Goal: Use online tool/utility: Utilize a website feature to perform a specific function

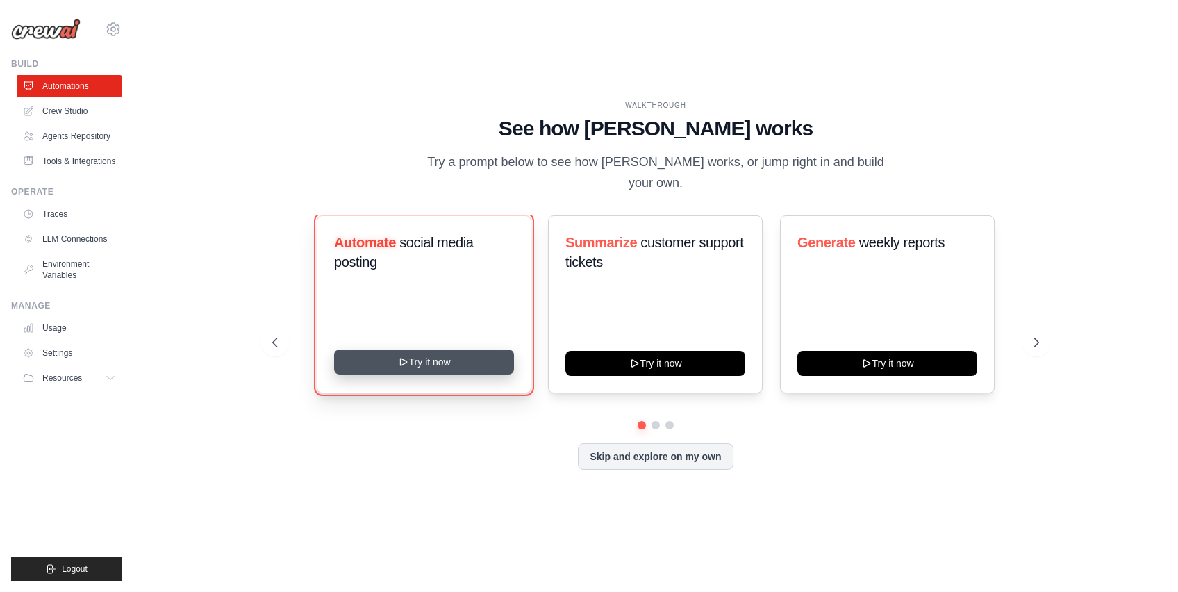
click at [426, 363] on button "Try it now" at bounding box center [424, 361] width 180 height 25
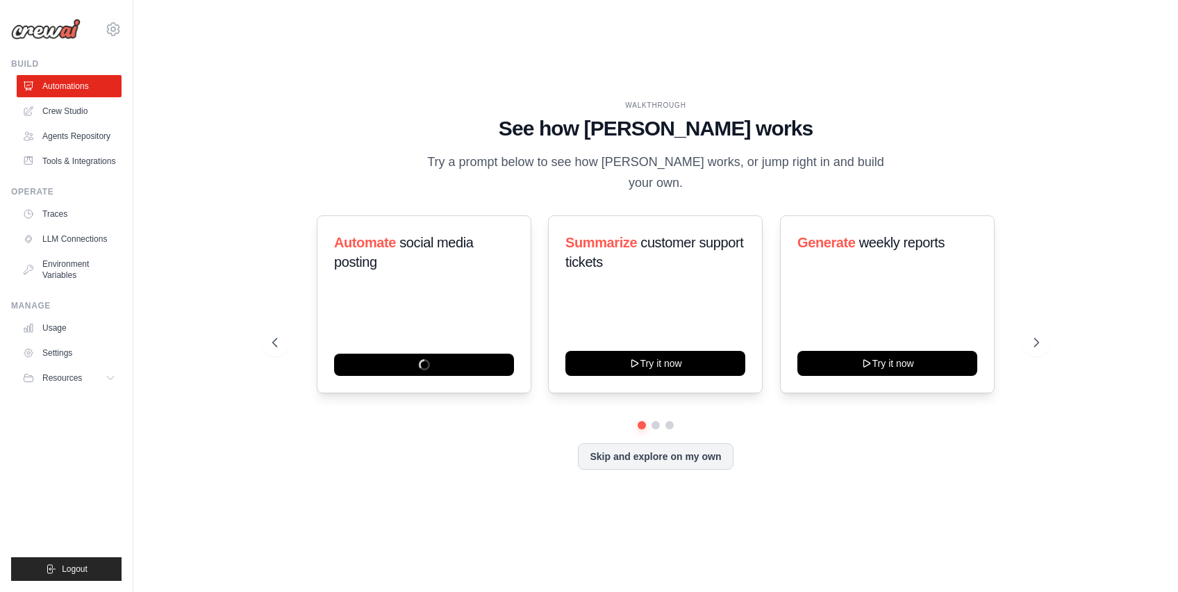
click at [353, 442] on div "Automate social media posting Summarize customer support tickets Try it now Gen…" at bounding box center [655, 342] width 767 height 254
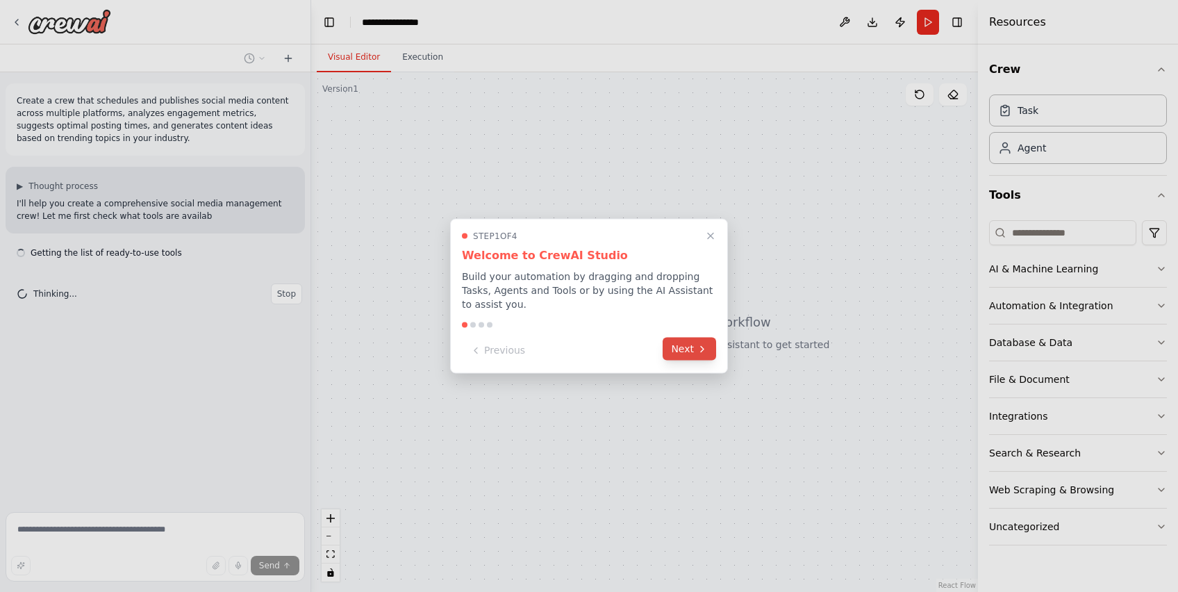
click at [691, 356] on button "Next" at bounding box center [689, 349] width 53 height 23
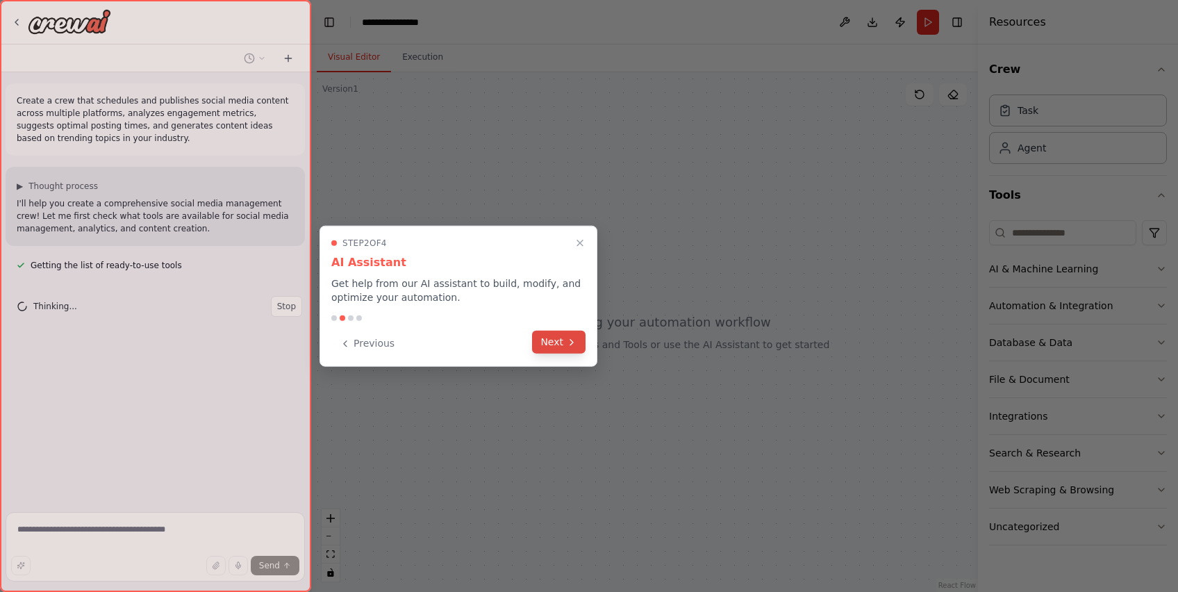
click at [572, 353] on button "Next" at bounding box center [558, 342] width 53 height 23
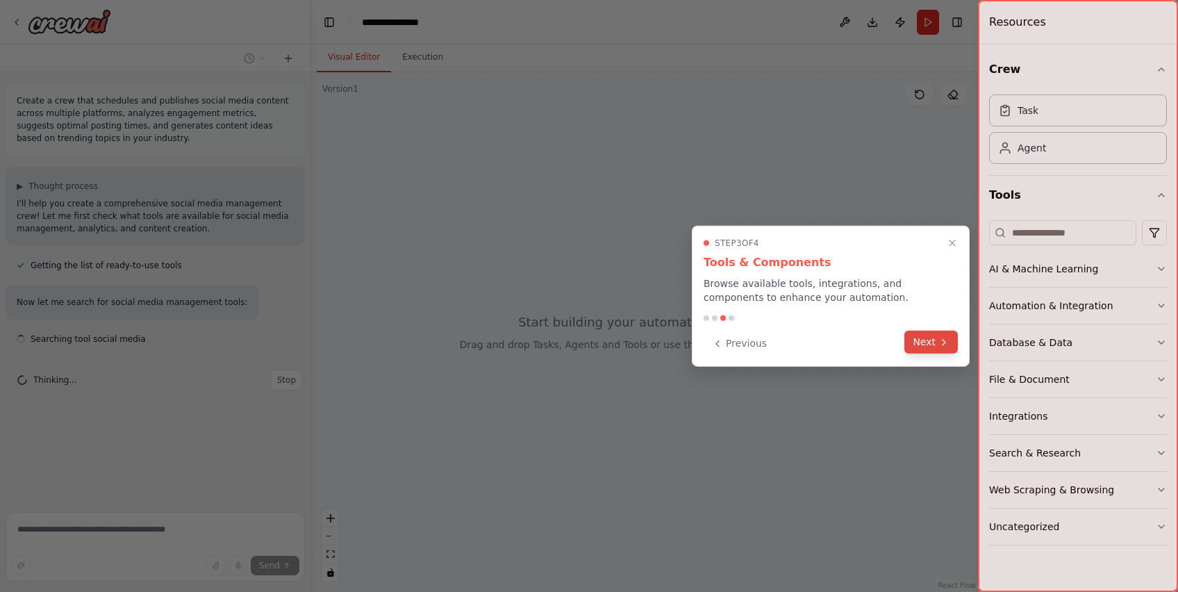
click at [929, 342] on button "Next" at bounding box center [930, 342] width 53 height 23
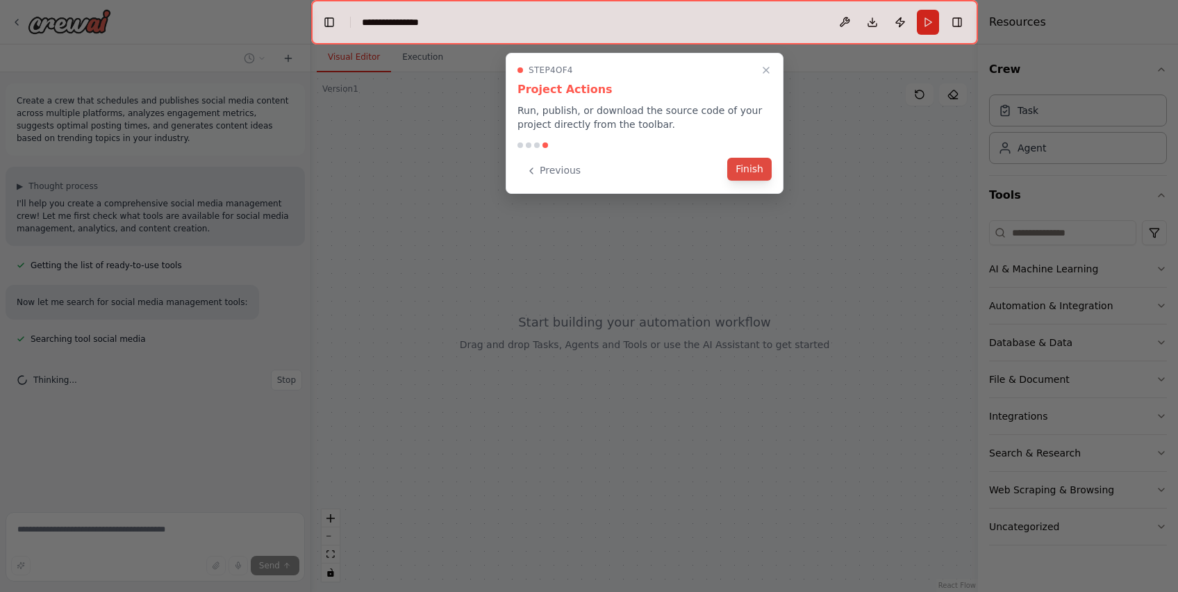
click at [740, 174] on button "Finish" at bounding box center [749, 169] width 44 height 23
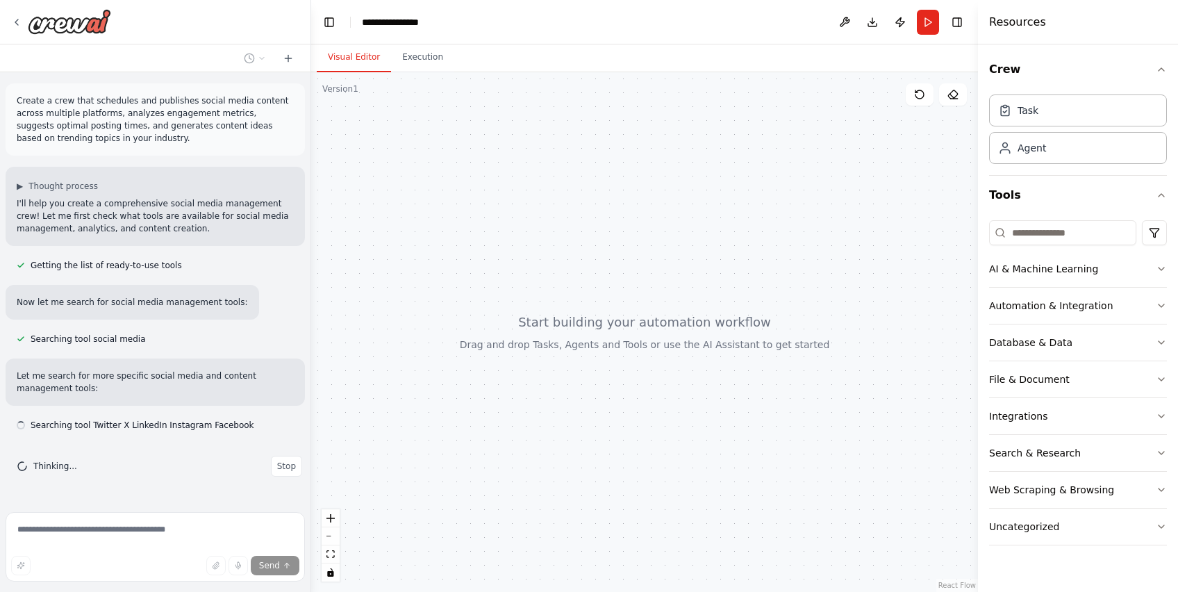
click at [58, 378] on p "Let me search for more specific social media and content management tools:" at bounding box center [155, 381] width 277 height 25
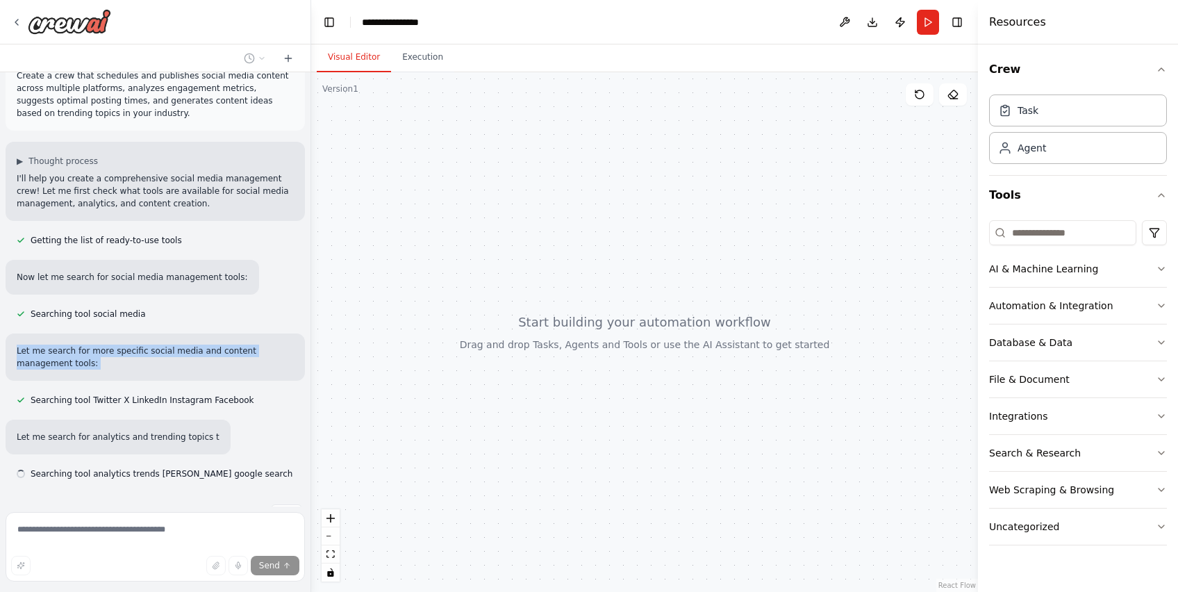
scroll to position [65, 0]
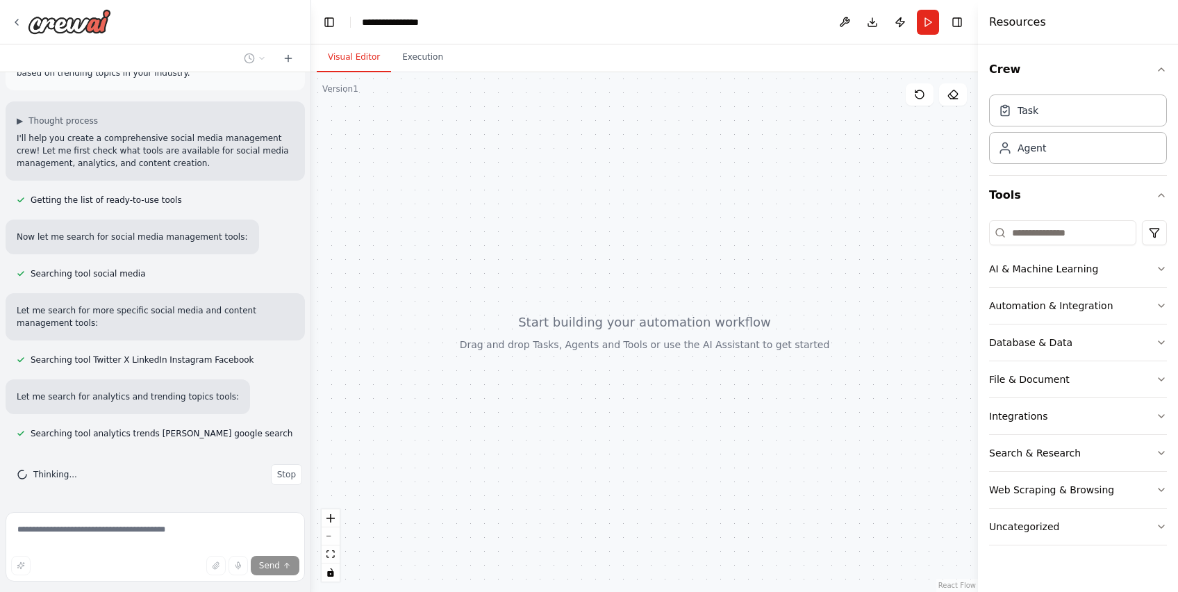
click at [199, 403] on div "Let me search for analytics and trending topics tools:" at bounding box center [128, 396] width 244 height 35
click at [516, 336] on div at bounding box center [644, 331] width 667 height 519
click at [951, 99] on icon at bounding box center [954, 99] width 7 height 0
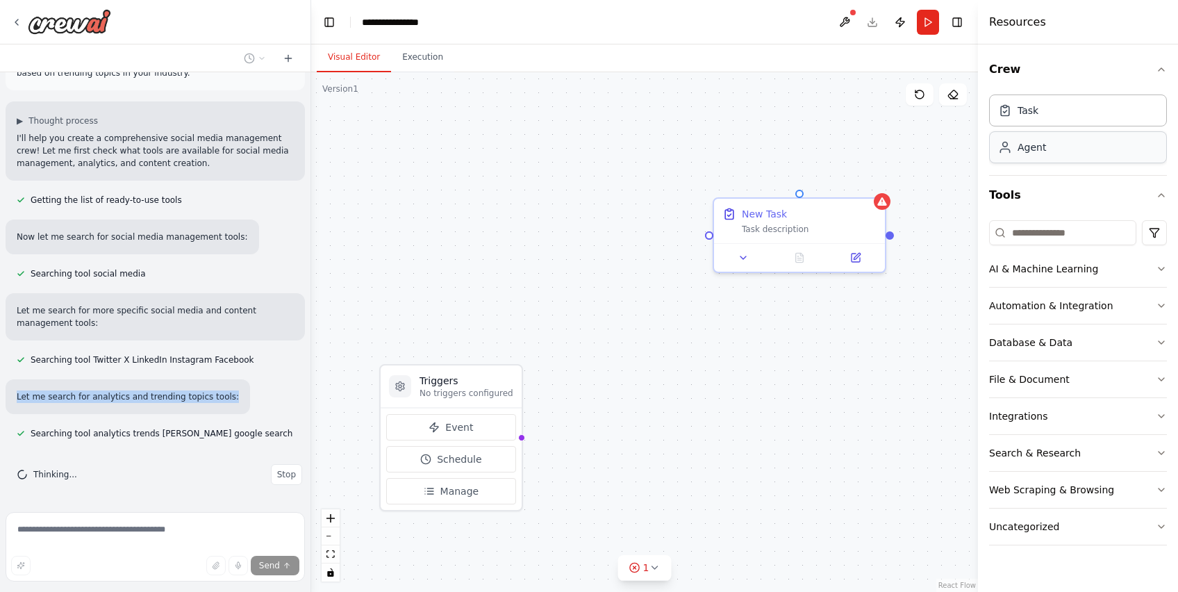
scroll to position [93, 0]
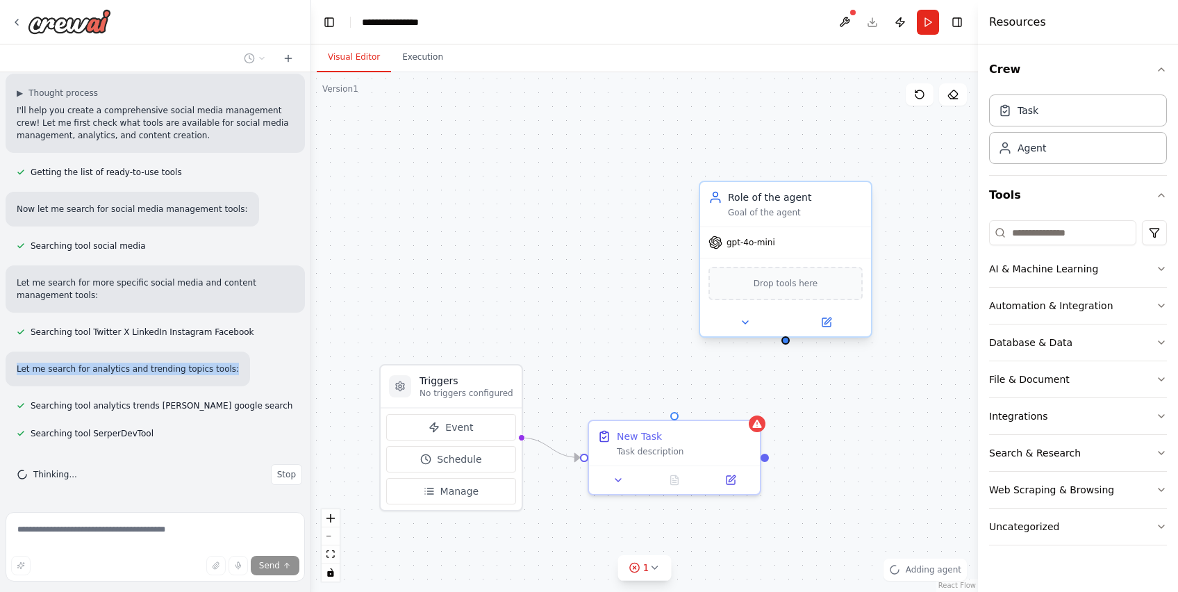
drag, startPoint x: 747, startPoint y: 422, endPoint x: 747, endPoint y: 181, distance: 241.0
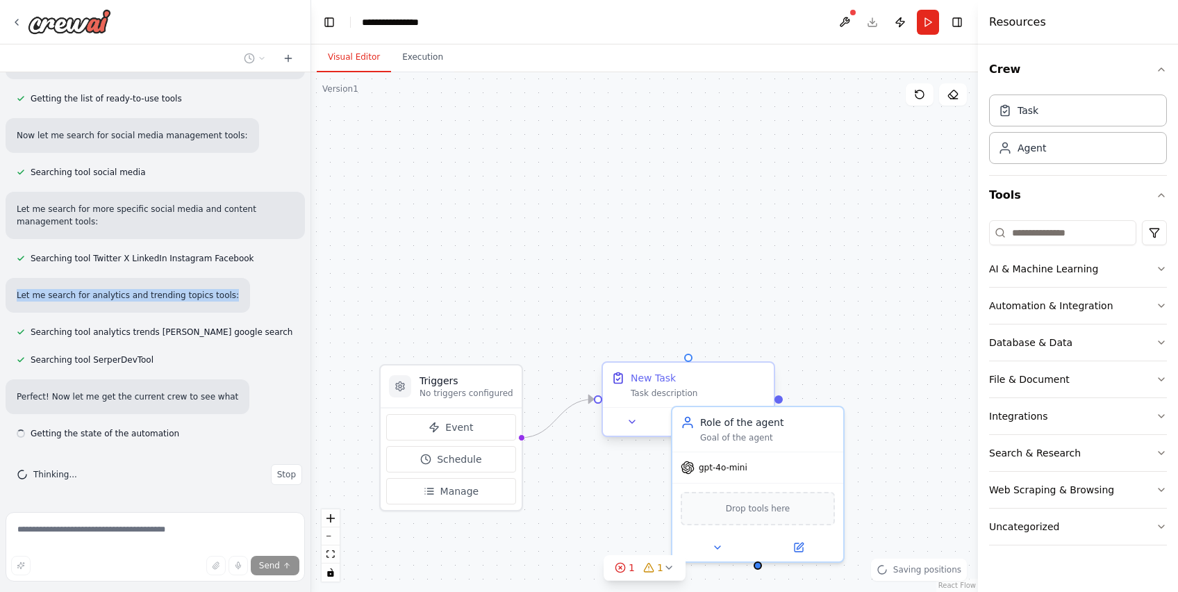
drag, startPoint x: 672, startPoint y: 426, endPoint x: 685, endPoint y: 373, distance: 55.1
click at [685, 373] on div "New Task Task description" at bounding box center [688, 385] width 171 height 44
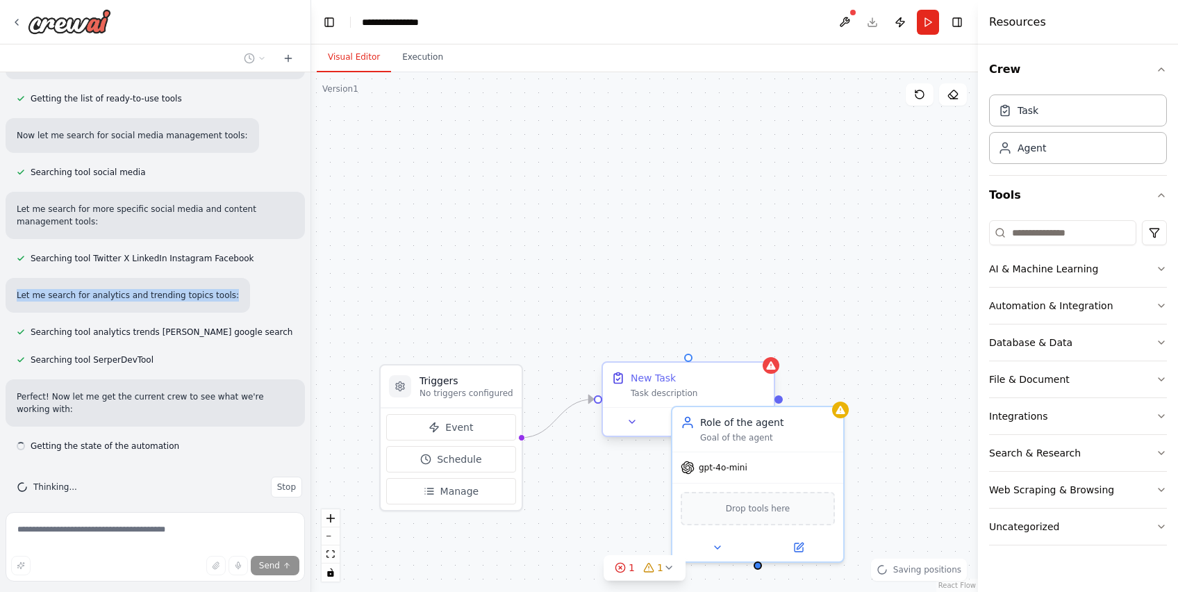
scroll to position [179, 0]
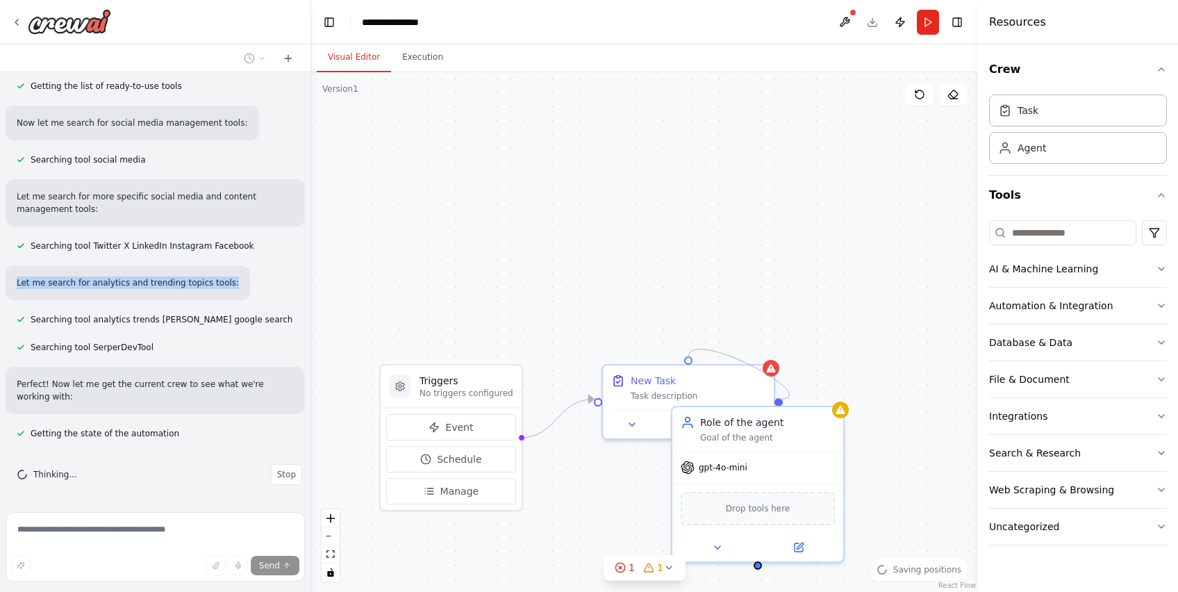
drag, startPoint x: 690, startPoint y: 358, endPoint x: 781, endPoint y: 398, distance: 99.2
click at [781, 398] on div "Triggers No triggers configured Event Schedule Manage New Task Task description…" at bounding box center [644, 331] width 667 height 519
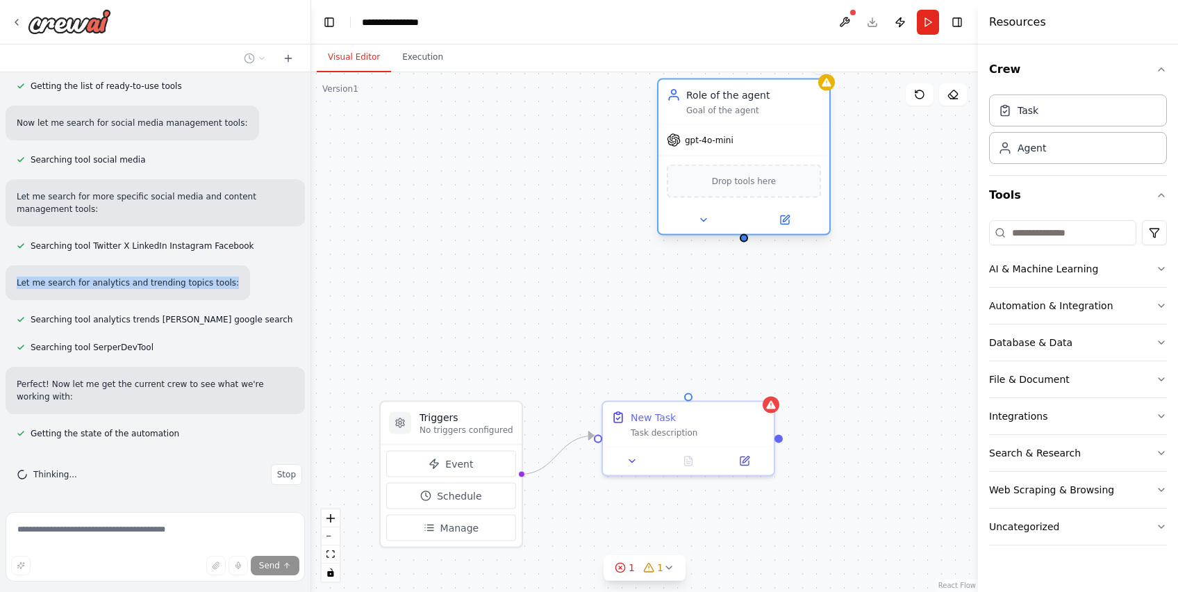
drag, startPoint x: 786, startPoint y: 427, endPoint x: 772, endPoint y: 126, distance: 301.8
click at [772, 116] on div "Role of the agent Goal of the agent" at bounding box center [753, 102] width 135 height 28
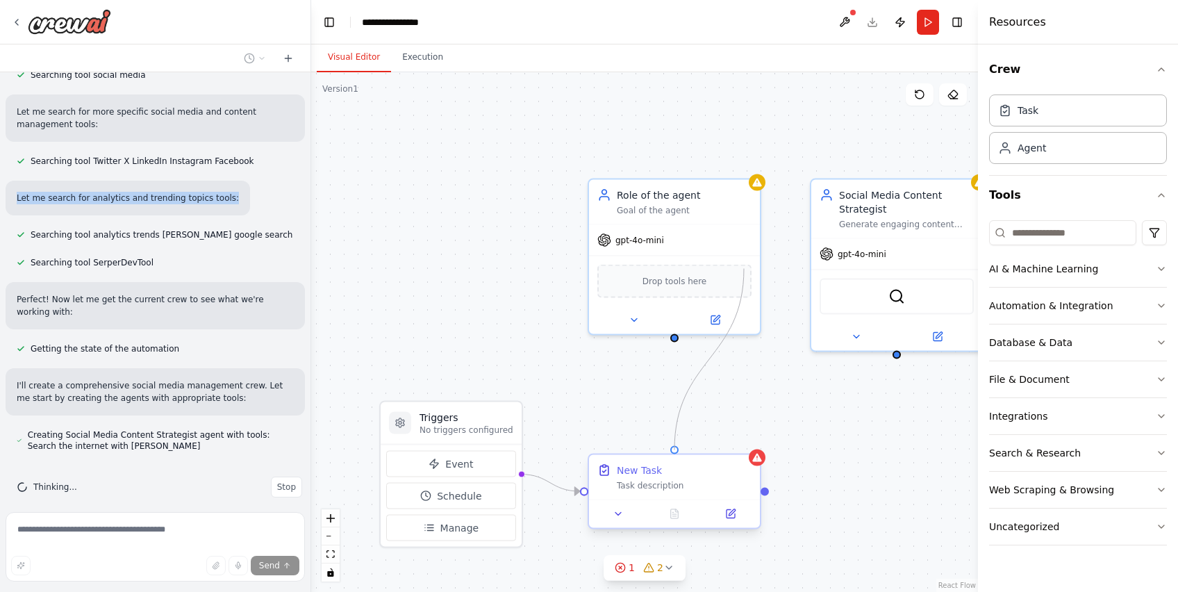
scroll to position [276, 0]
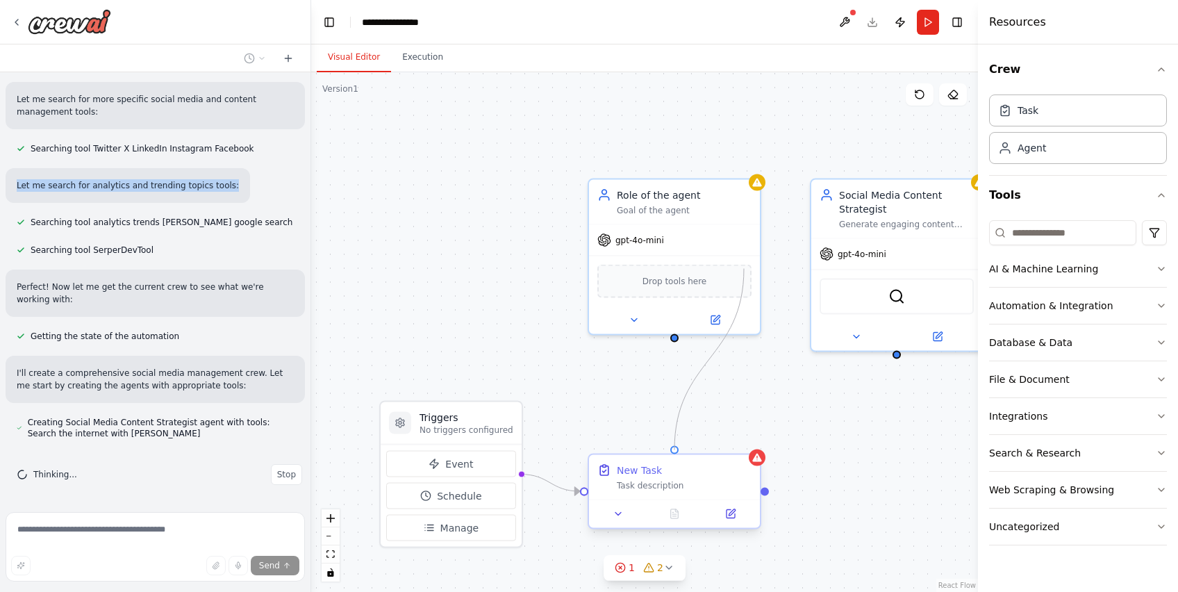
drag, startPoint x: 740, startPoint y: 266, endPoint x: 672, endPoint y: 458, distance: 203.4
click at [672, 458] on div "Triggers No triggers configured Event Schedule Manage New Task Task description…" at bounding box center [643, 368] width 667 height 519
click at [1058, 266] on div "AI & Machine Learning" at bounding box center [1043, 269] width 109 height 14
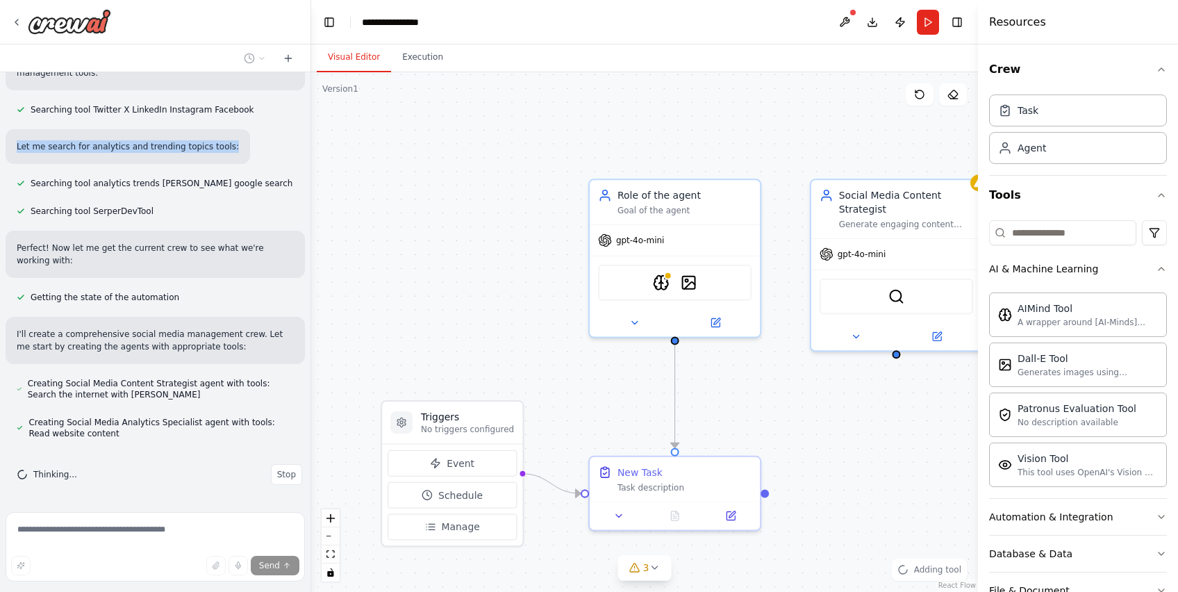
scroll to position [354, 0]
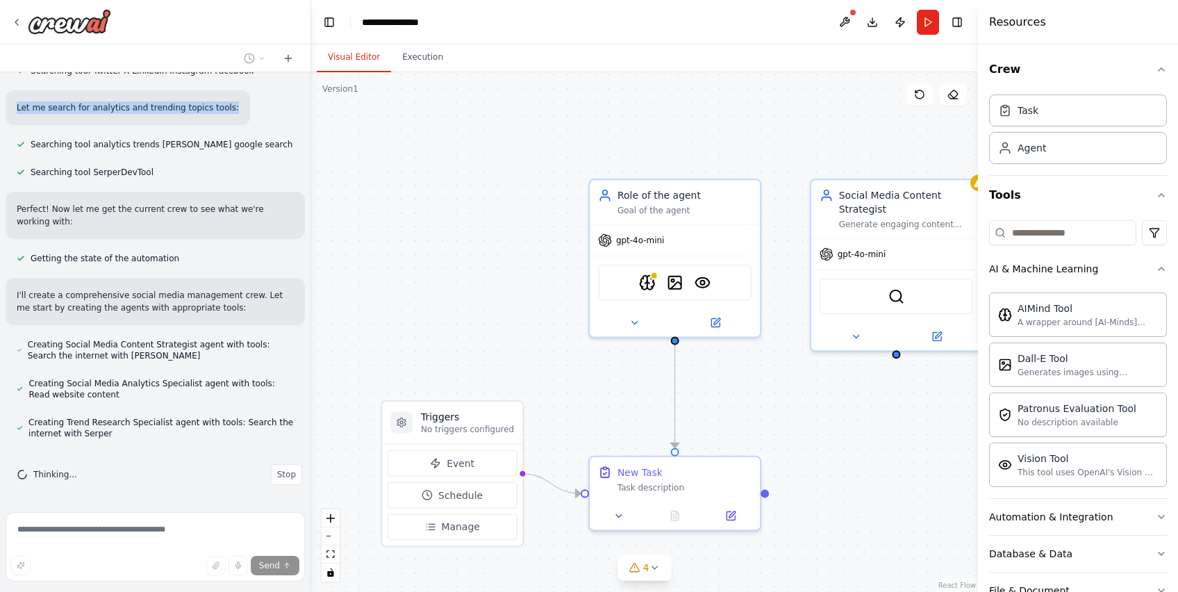
click at [464, 259] on div ".deletable-edge-delete-btn { width: 20px; height: 20px; border: 0px solid #ffff…" at bounding box center [644, 331] width 667 height 519
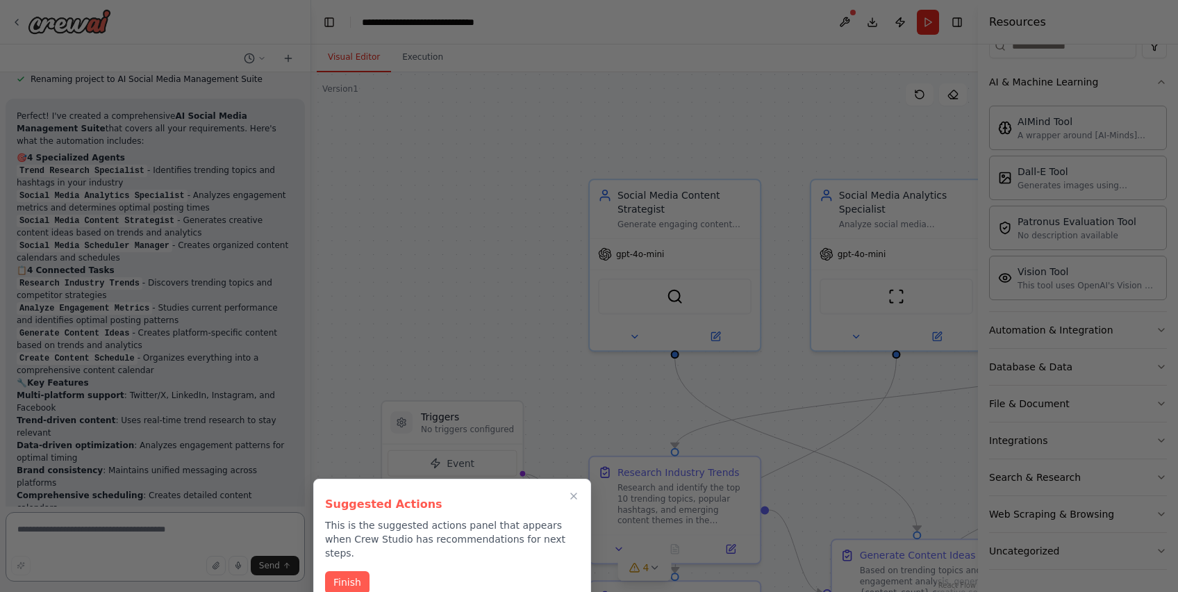
scroll to position [1453, 0]
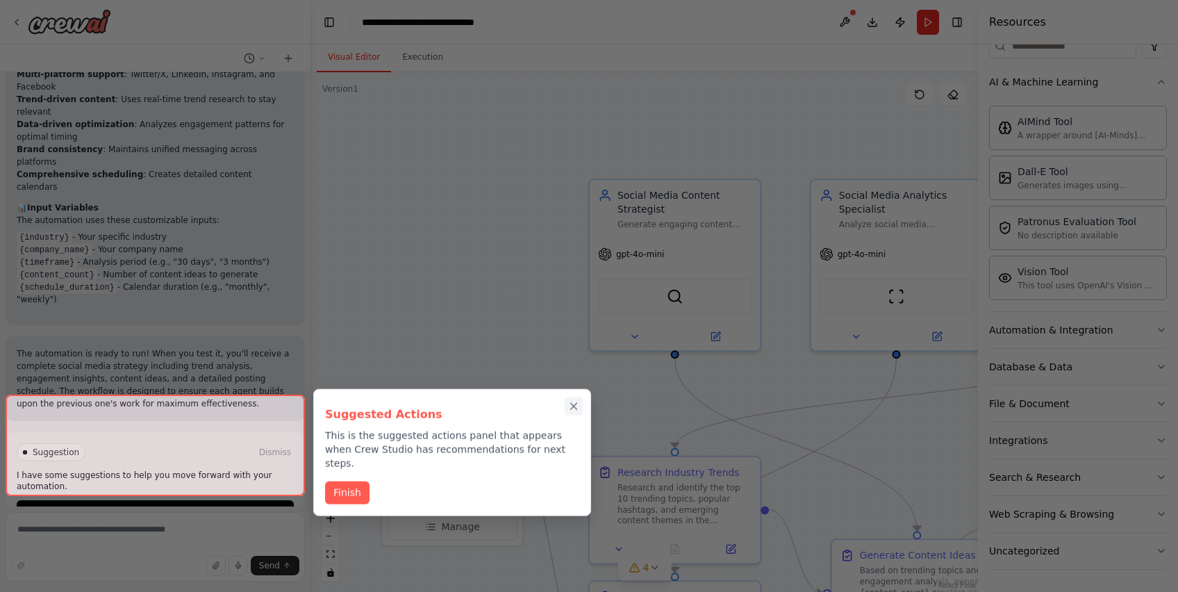
click at [573, 406] on icon "Close walkthrough" at bounding box center [574, 406] width 6 height 6
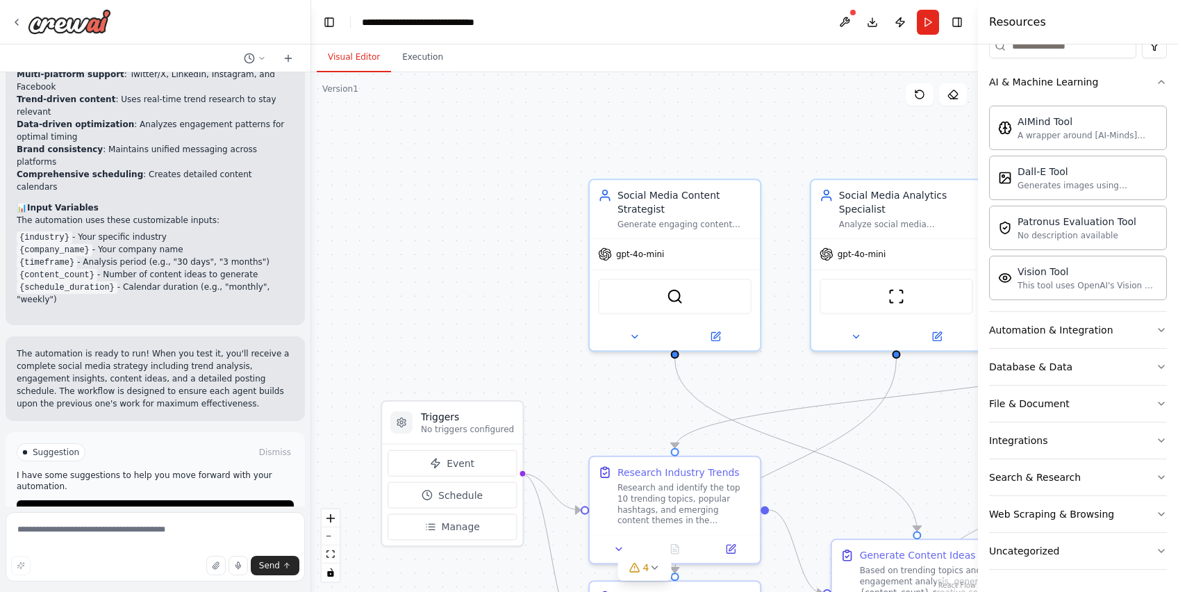
click at [469, 317] on div ".deletable-edge-delete-btn { width: 20px; height: 20px; border: 0px solid #ffff…" at bounding box center [644, 331] width 667 height 519
